Goal: Browse casually: Explore the website without a specific task or goal

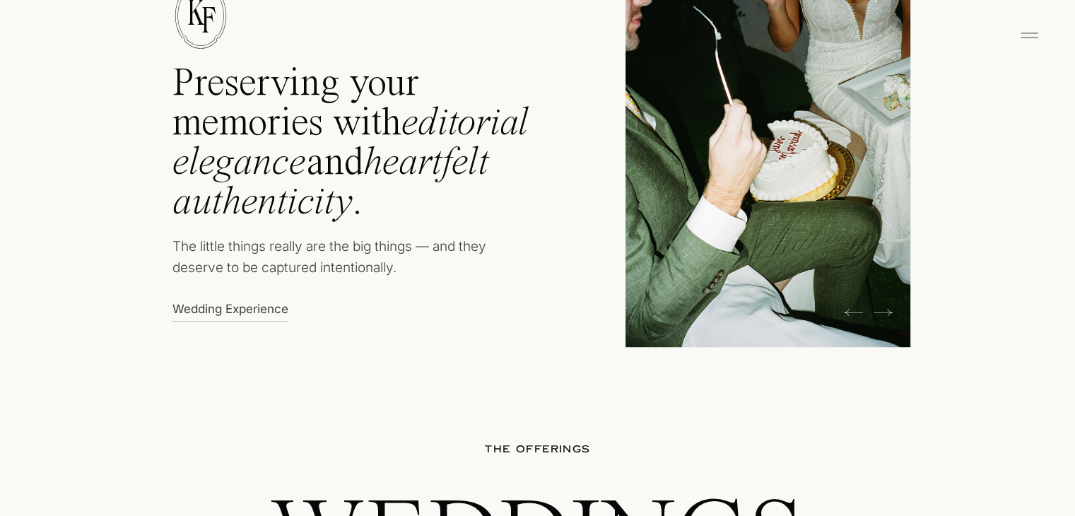
scroll to position [706, 0]
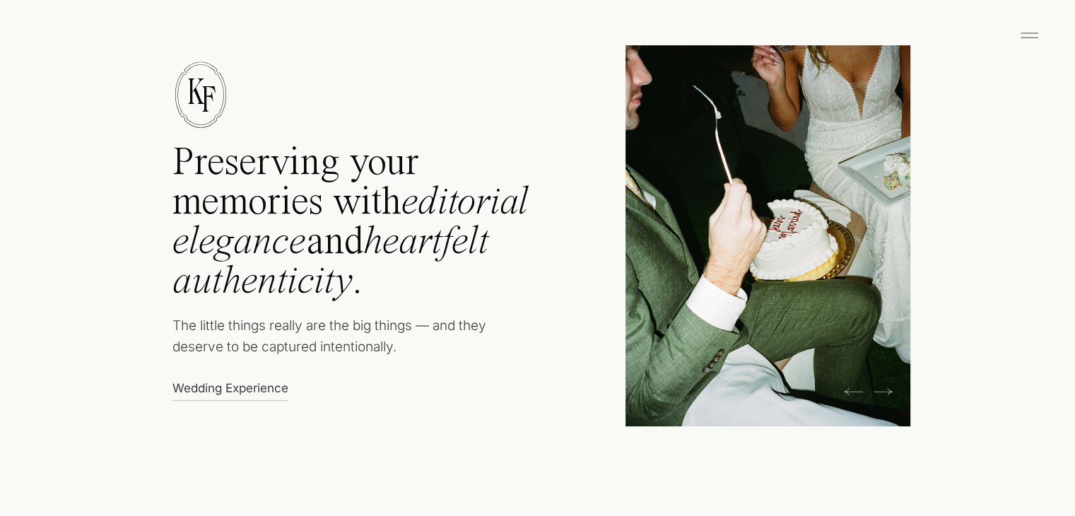
click at [892, 390] on div at bounding box center [767, 235] width 285 height 381
click at [882, 390] on icon at bounding box center [882, 391] width 19 height 21
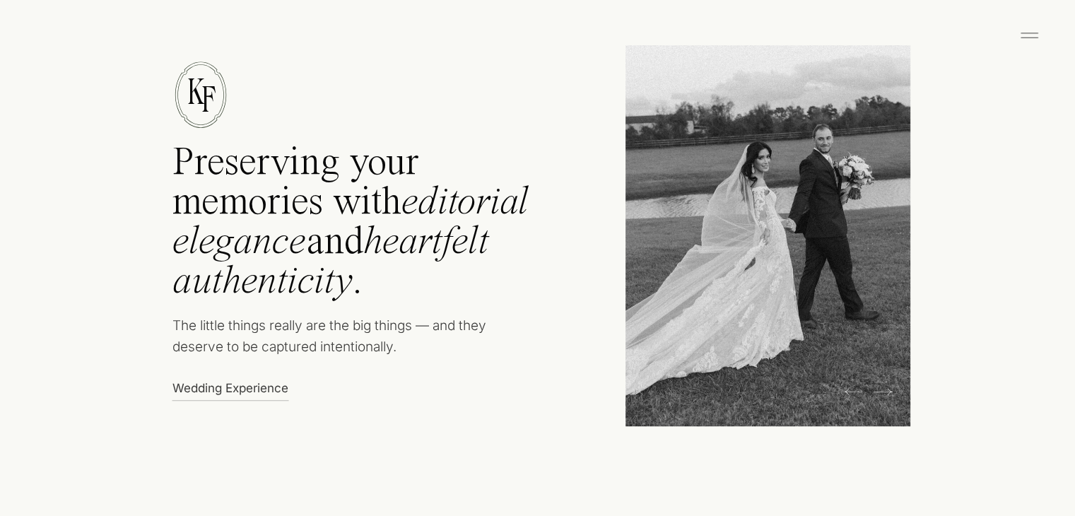
click at [882, 390] on icon at bounding box center [882, 391] width 19 height 21
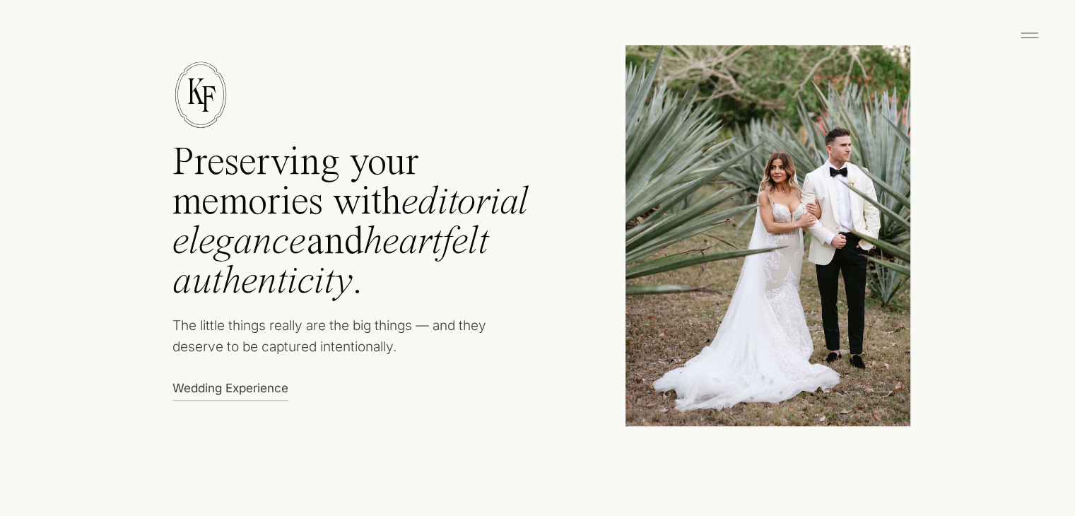
click at [882, 390] on icon at bounding box center [882, 391] width 19 height 21
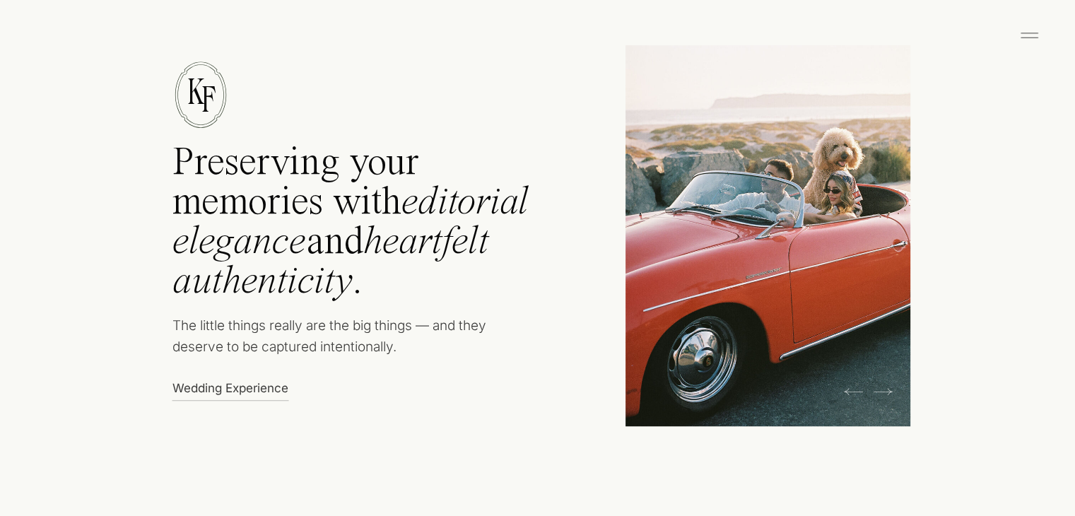
click at [882, 390] on icon at bounding box center [882, 391] width 19 height 21
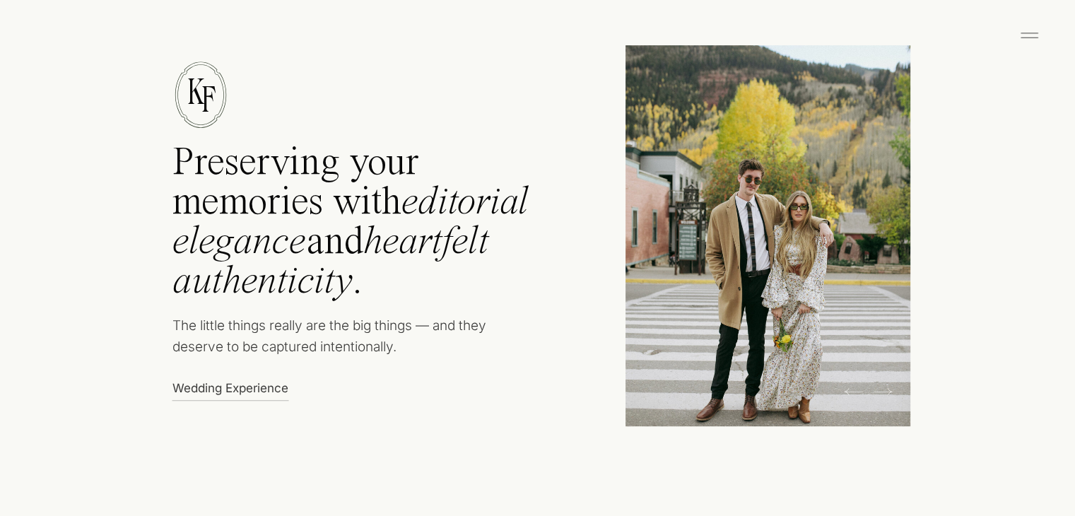
click at [882, 390] on icon at bounding box center [882, 391] width 19 height 21
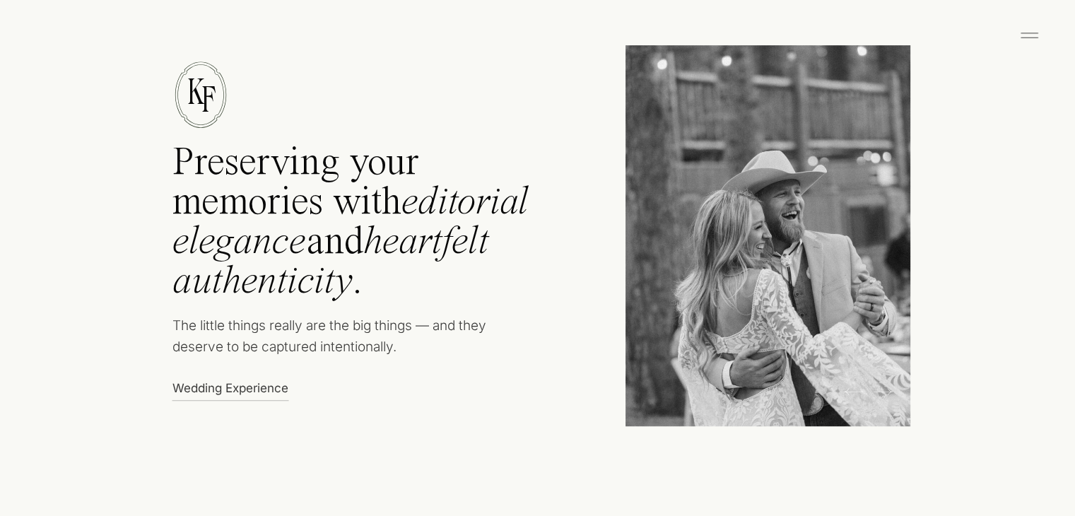
click at [882, 390] on icon at bounding box center [882, 391] width 19 height 21
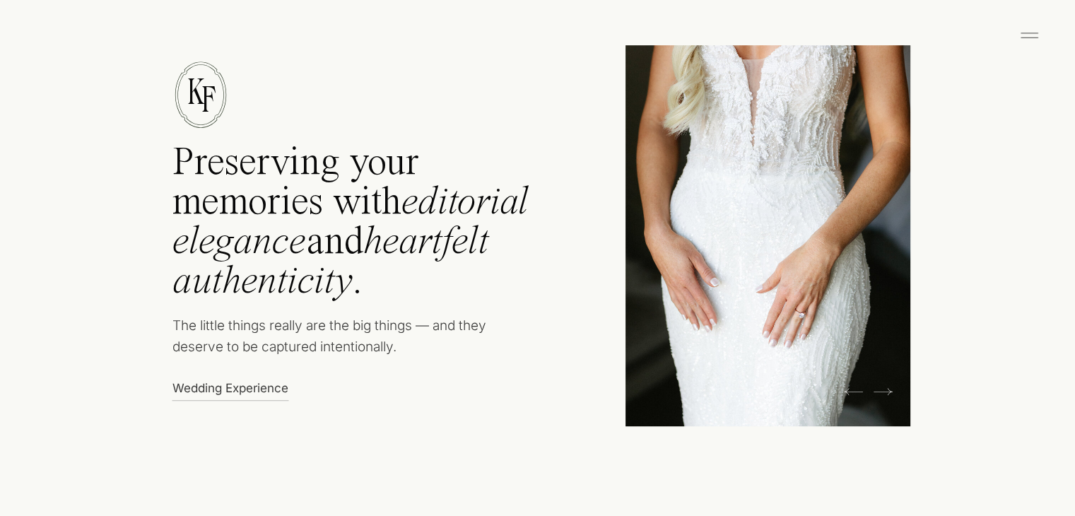
click at [882, 390] on icon at bounding box center [882, 391] width 19 height 21
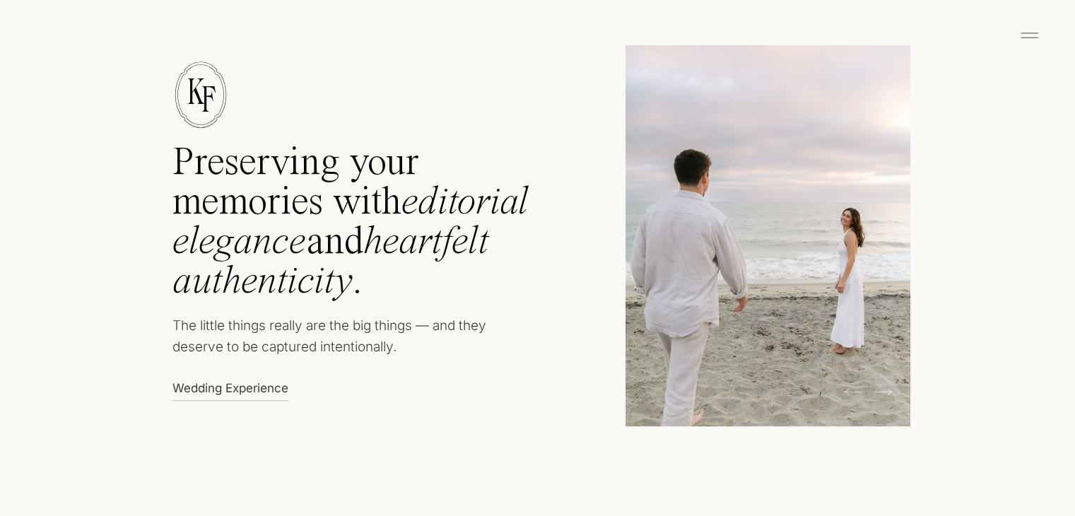
click at [882, 390] on icon at bounding box center [882, 391] width 19 height 21
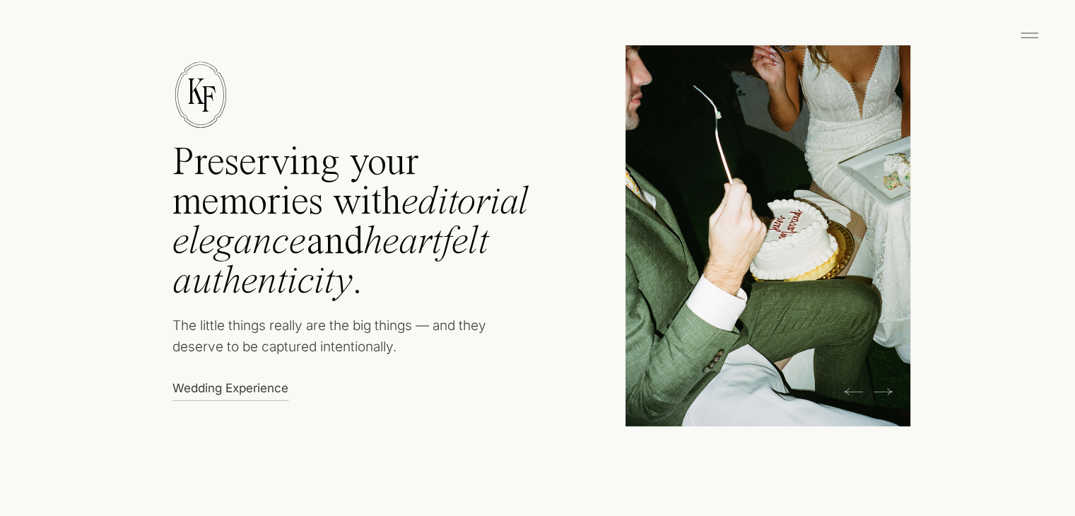
click at [882, 390] on icon at bounding box center [882, 391] width 19 height 21
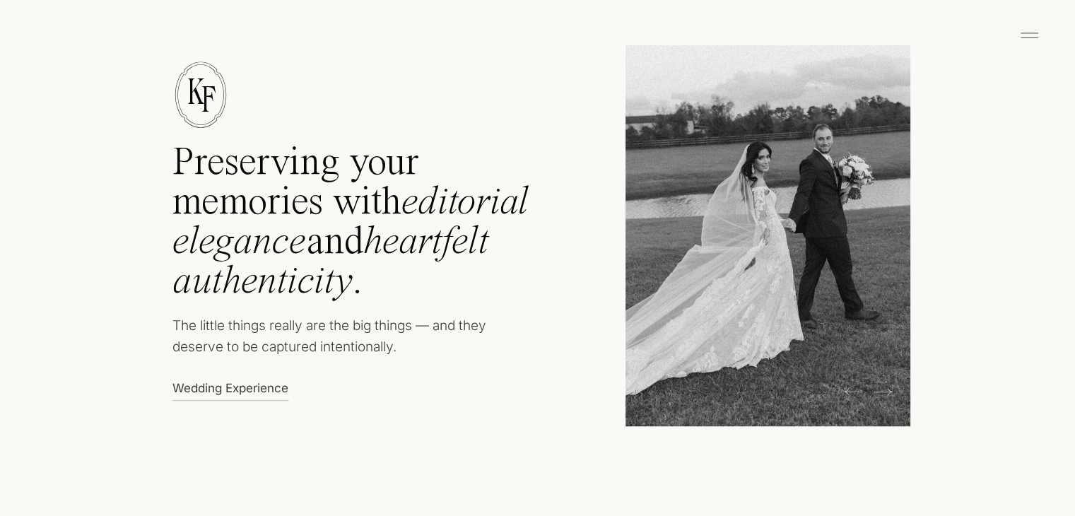
click at [854, 394] on icon at bounding box center [853, 391] width 19 height 21
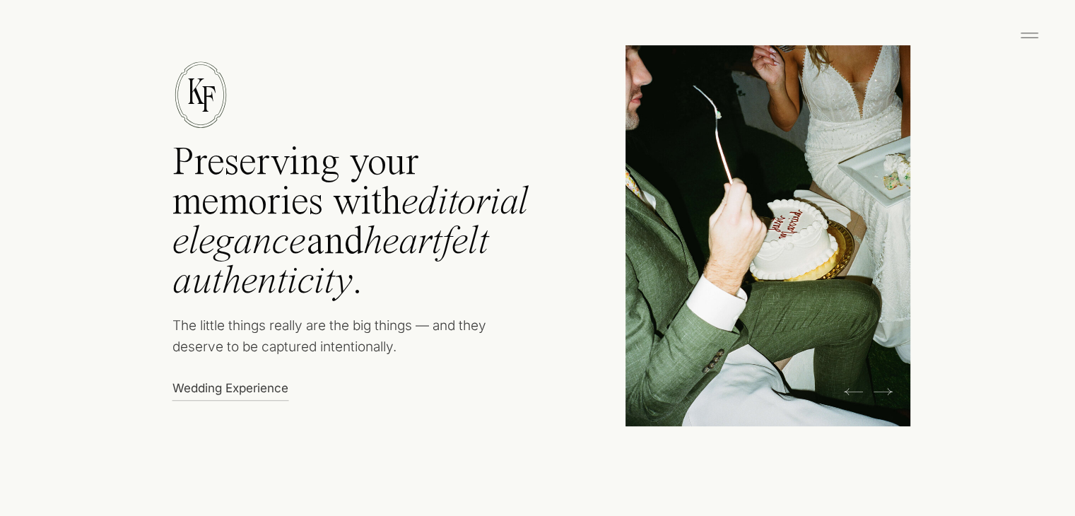
click at [854, 394] on icon at bounding box center [853, 391] width 19 height 21
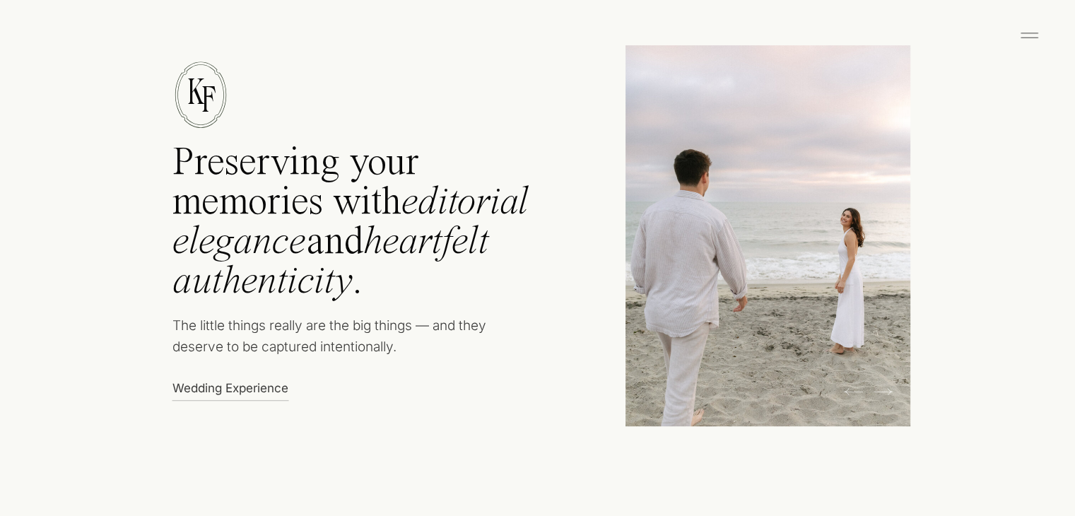
click at [890, 386] on icon at bounding box center [882, 391] width 19 height 21
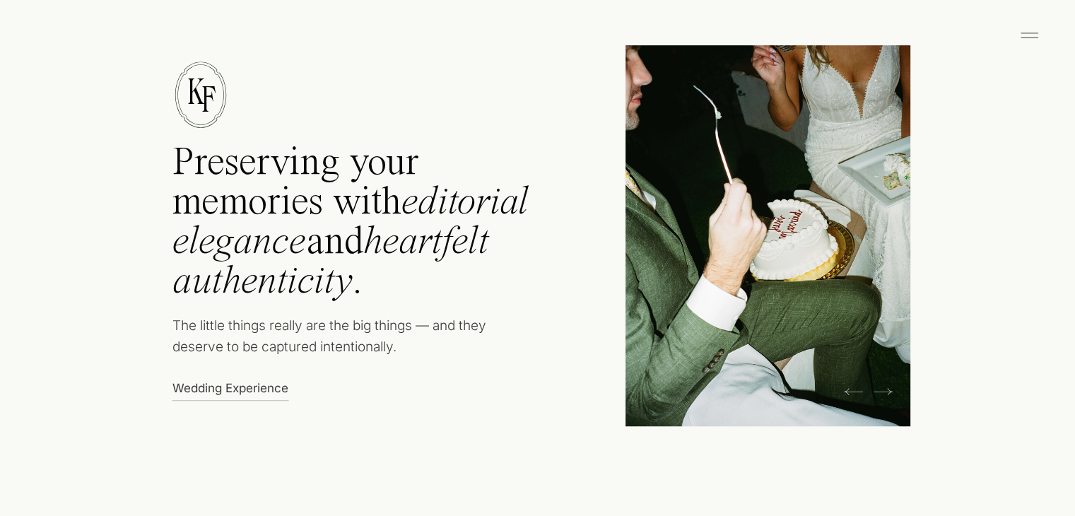
click at [890, 386] on icon at bounding box center [882, 391] width 19 height 21
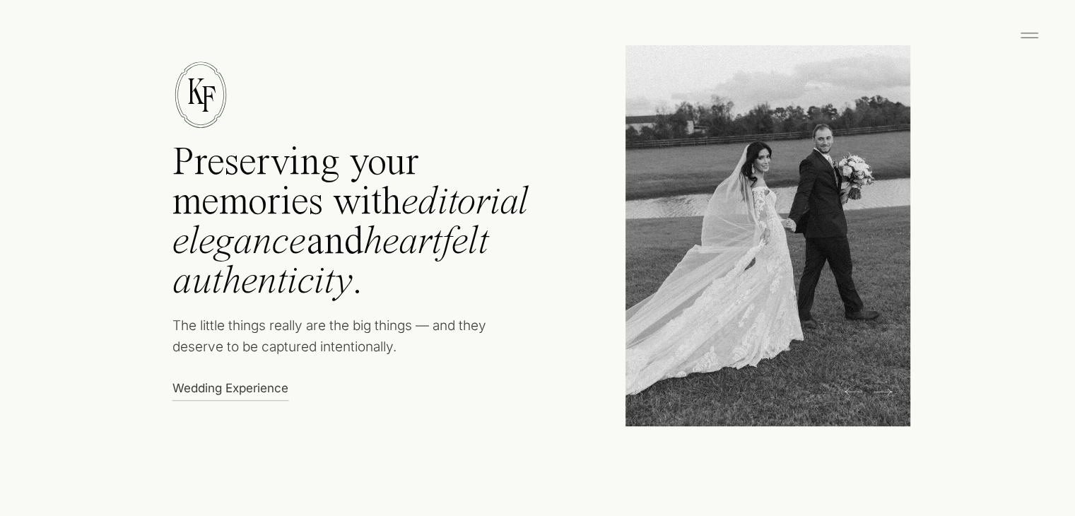
click at [890, 386] on icon at bounding box center [882, 391] width 19 height 21
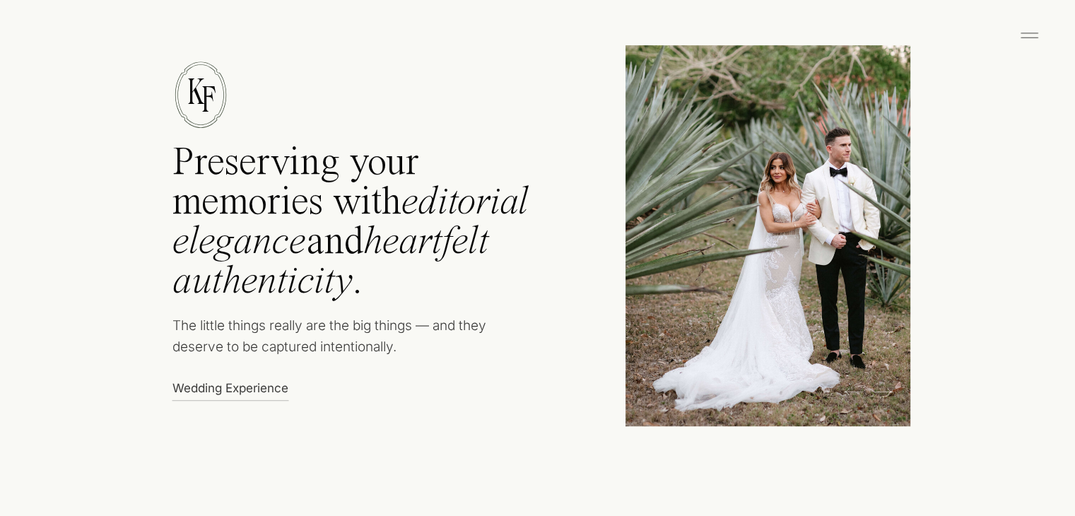
click at [890, 386] on icon at bounding box center [882, 391] width 19 height 21
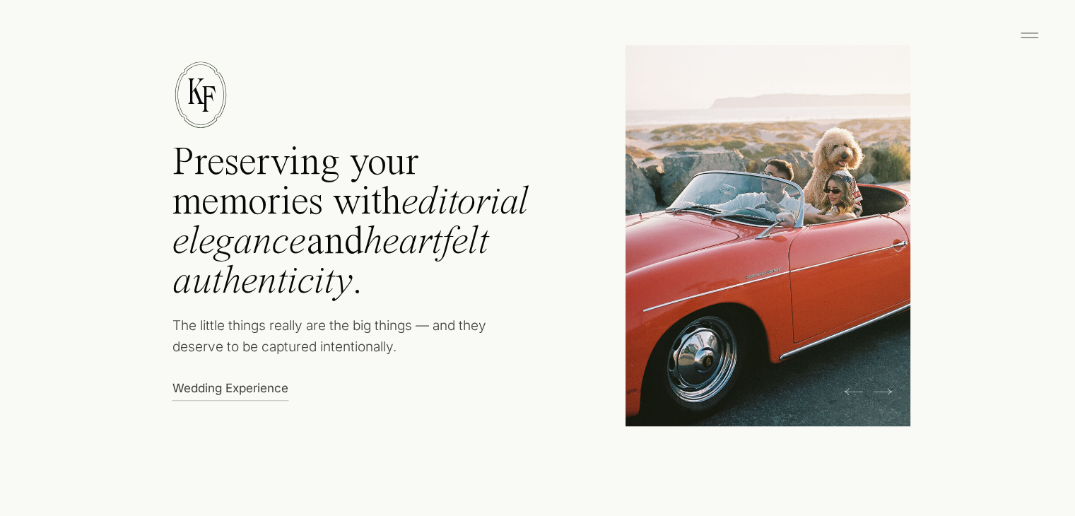
click at [890, 386] on icon at bounding box center [882, 391] width 19 height 21
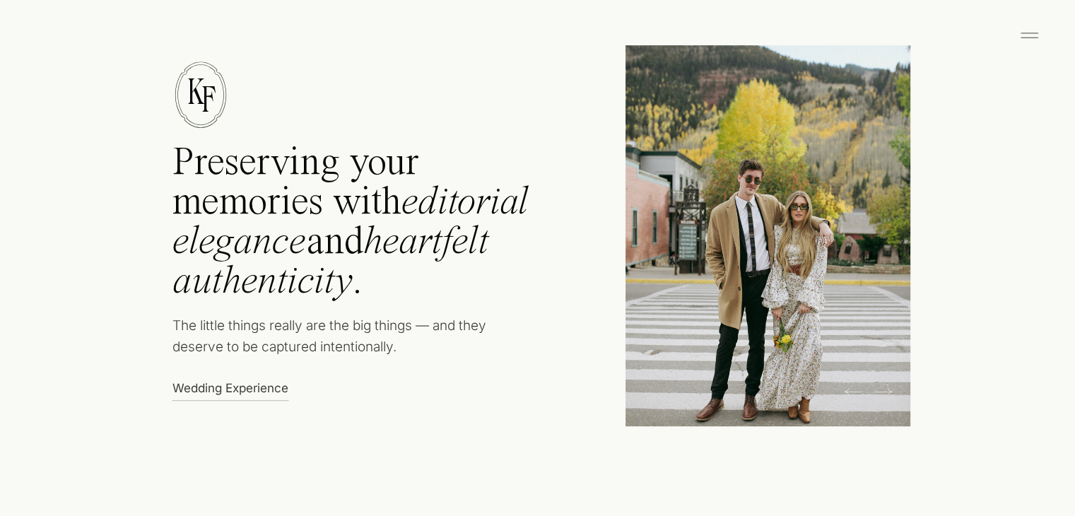
click at [890, 386] on icon at bounding box center [882, 391] width 19 height 21
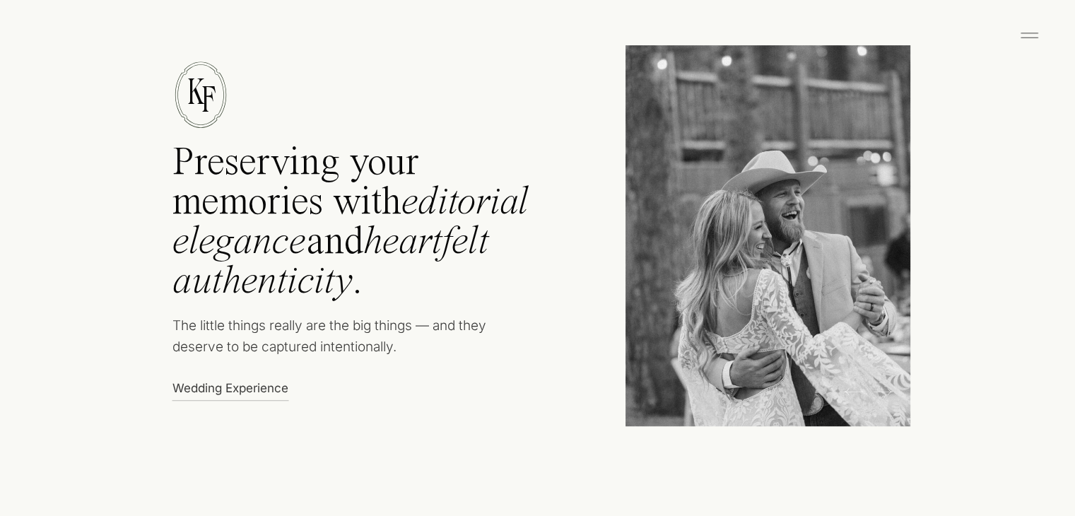
click at [890, 386] on icon at bounding box center [882, 391] width 19 height 21
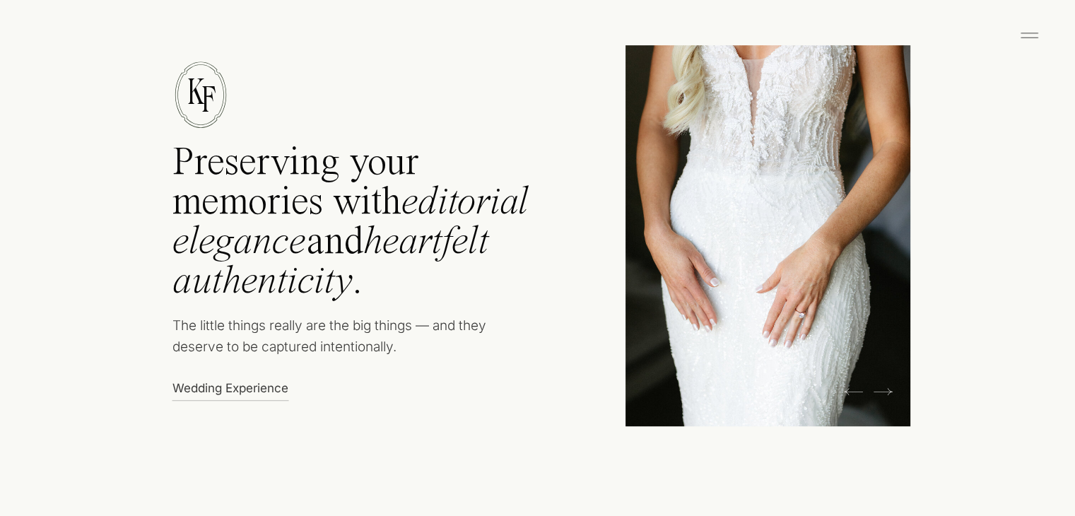
click at [890, 386] on icon at bounding box center [882, 391] width 19 height 21
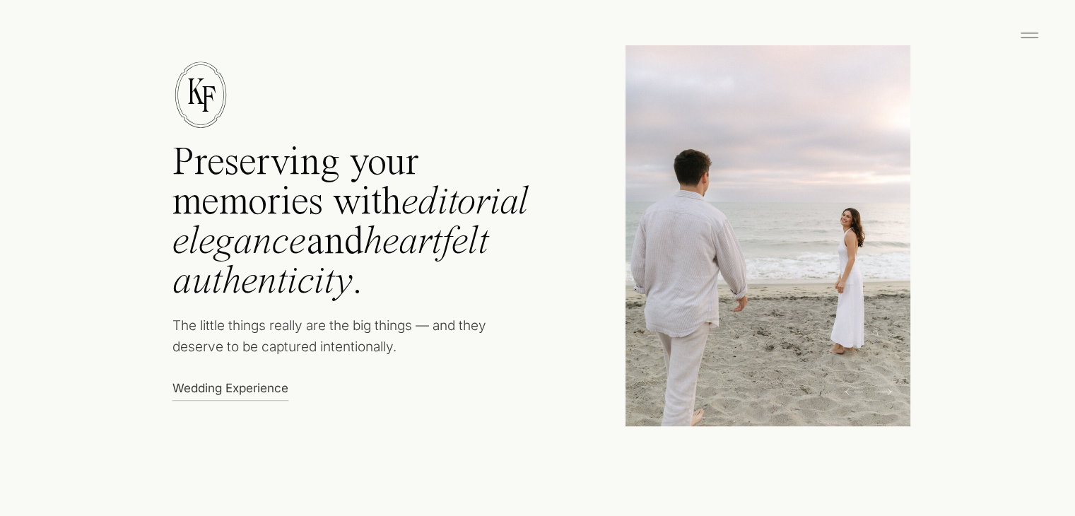
click at [890, 386] on icon at bounding box center [882, 391] width 19 height 21
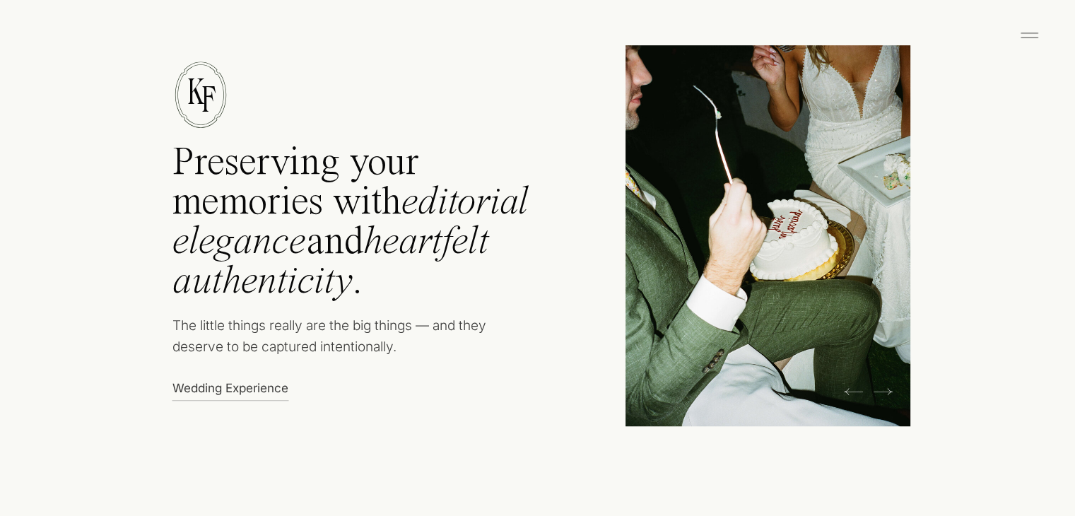
click at [857, 394] on icon at bounding box center [853, 391] width 19 height 21
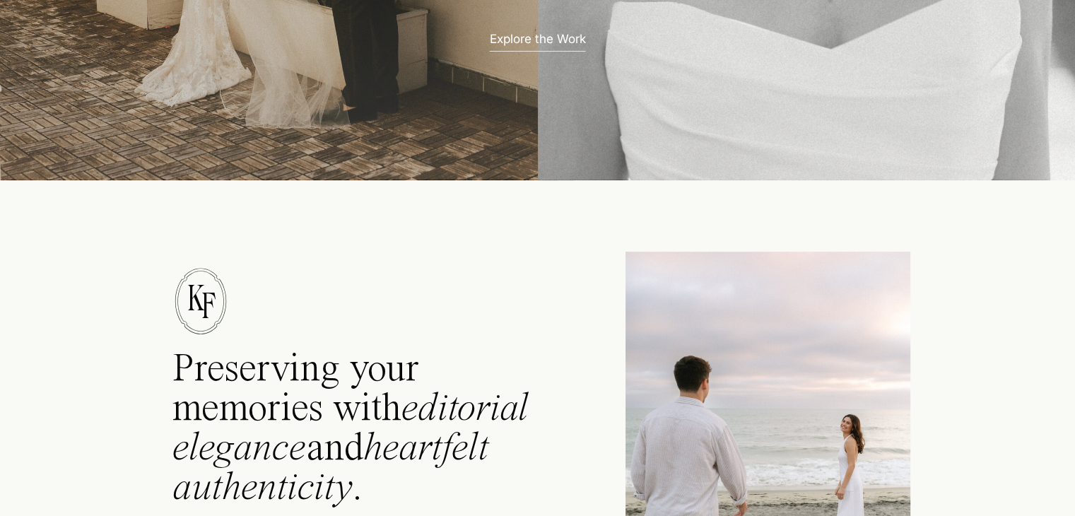
scroll to position [0, 0]
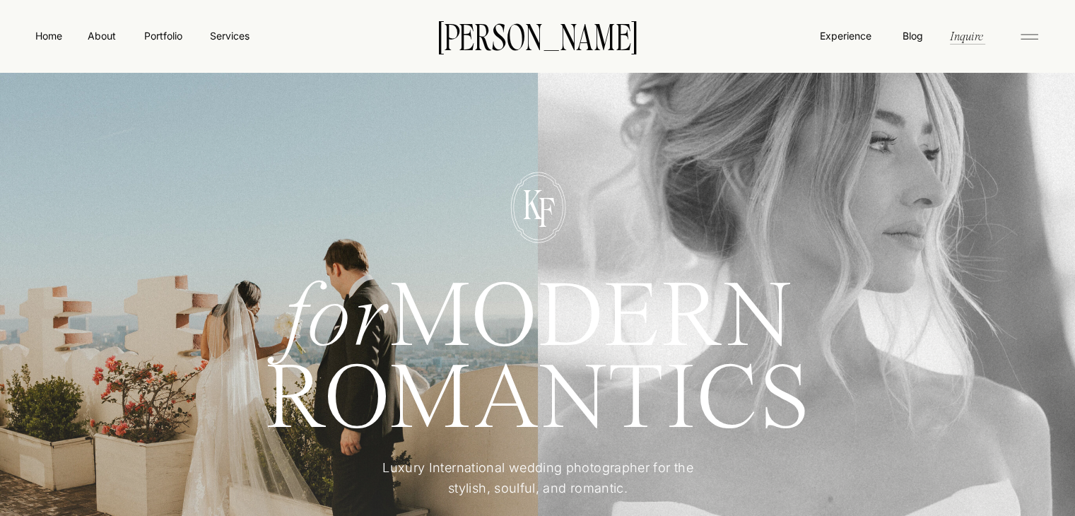
click at [509, 145] on div at bounding box center [537, 393] width 1089 height 572
